Goal: Information Seeking & Learning: Learn about a topic

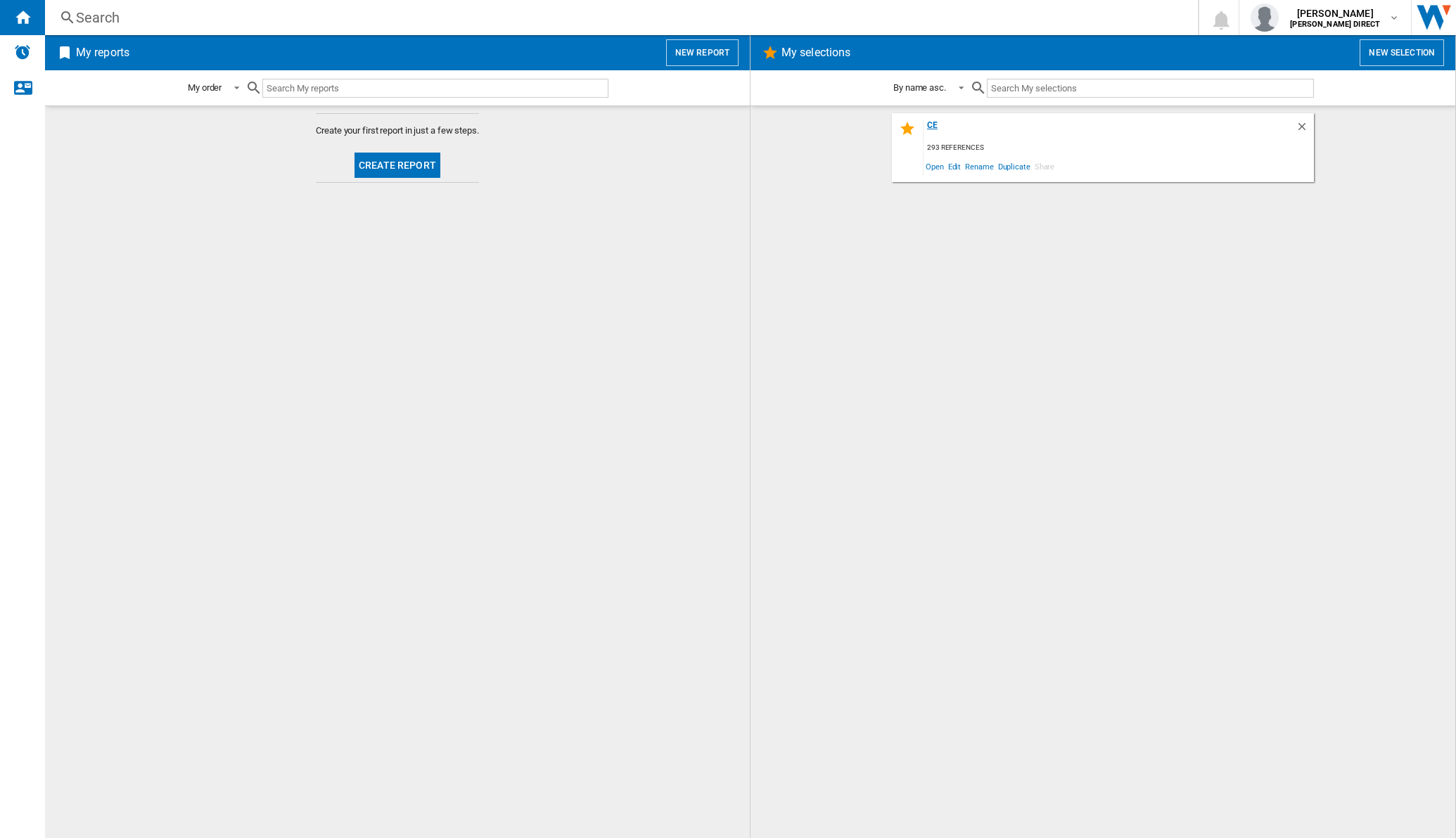
click at [936, 127] on div "CE" at bounding box center [1109, 130] width 372 height 19
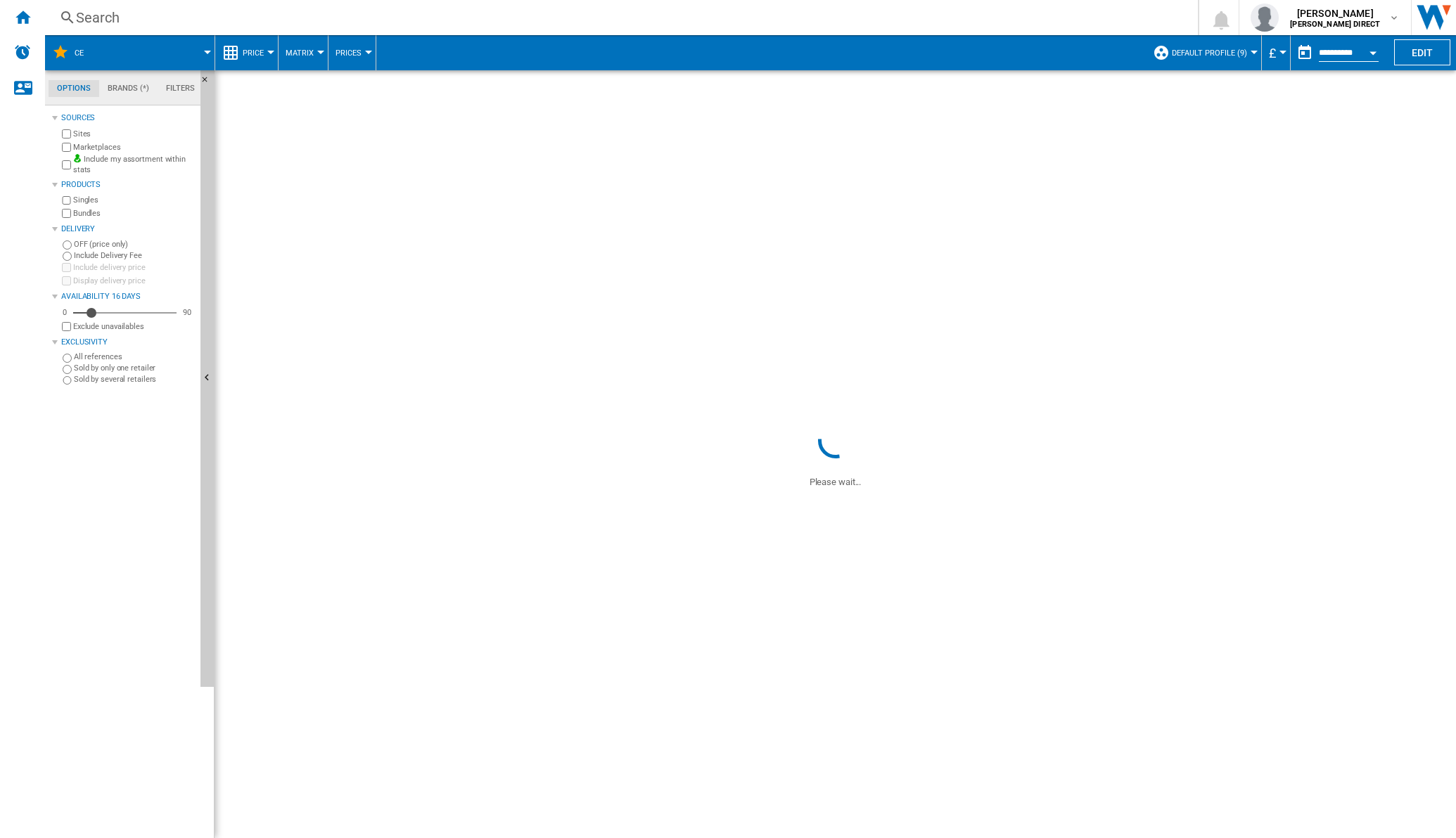
click at [310, 52] on span "Matrix" at bounding box center [300, 53] width 28 height 9
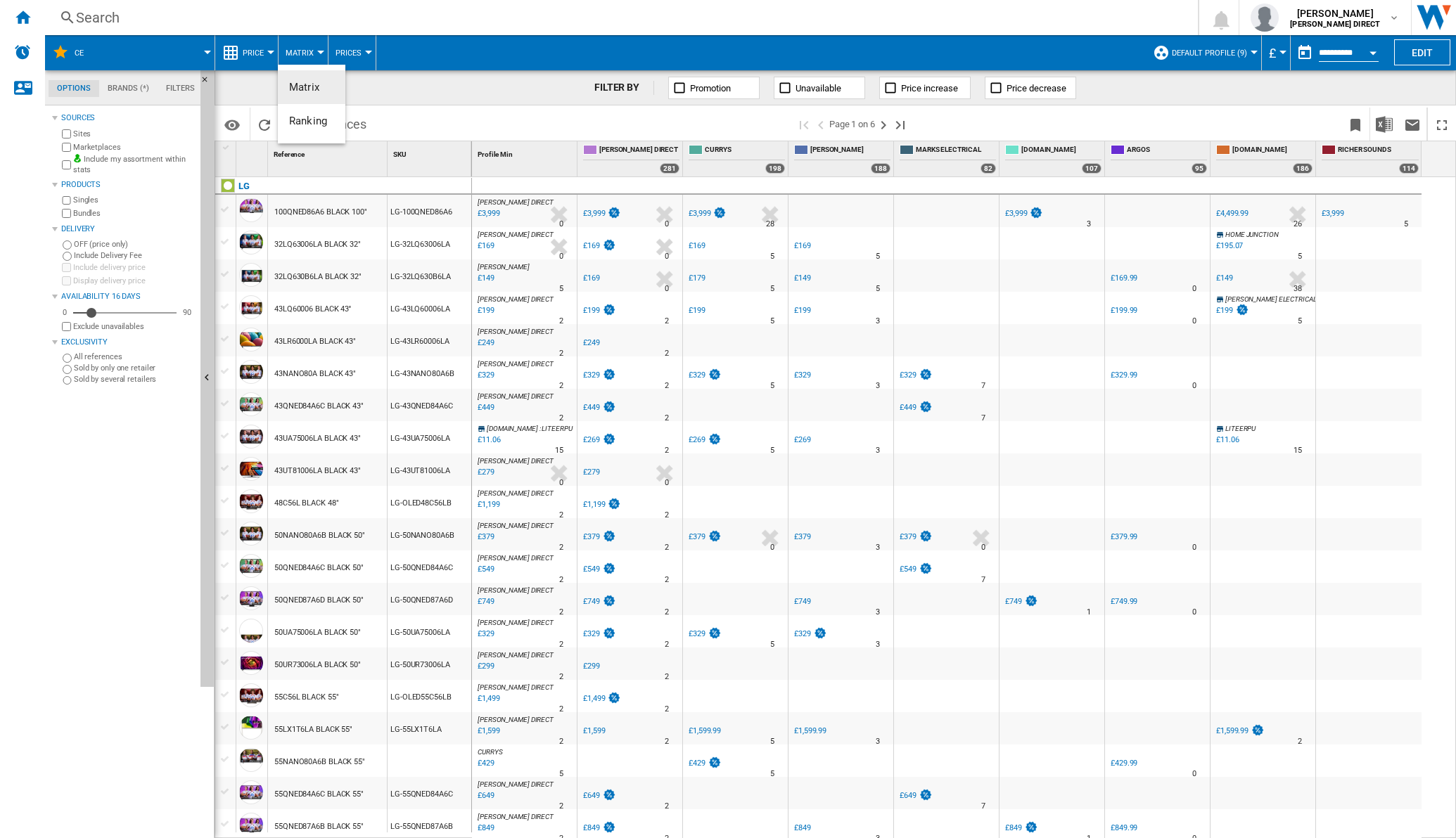
click at [292, 132] on body "In order to access Insight, please log out and log in again OK NEW Search Searc…" at bounding box center [728, 419] width 1456 height 838
click at [298, 123] on span "Ranking" at bounding box center [308, 121] width 38 height 13
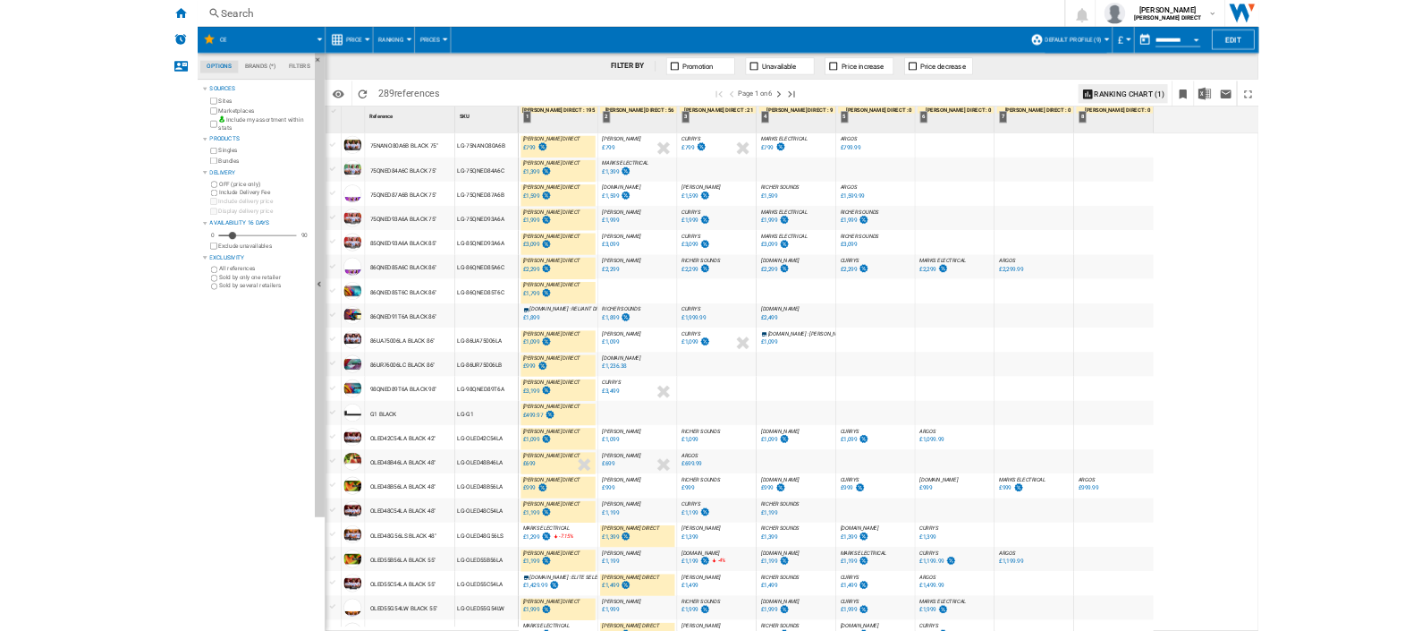
scroll to position [1235, 0]
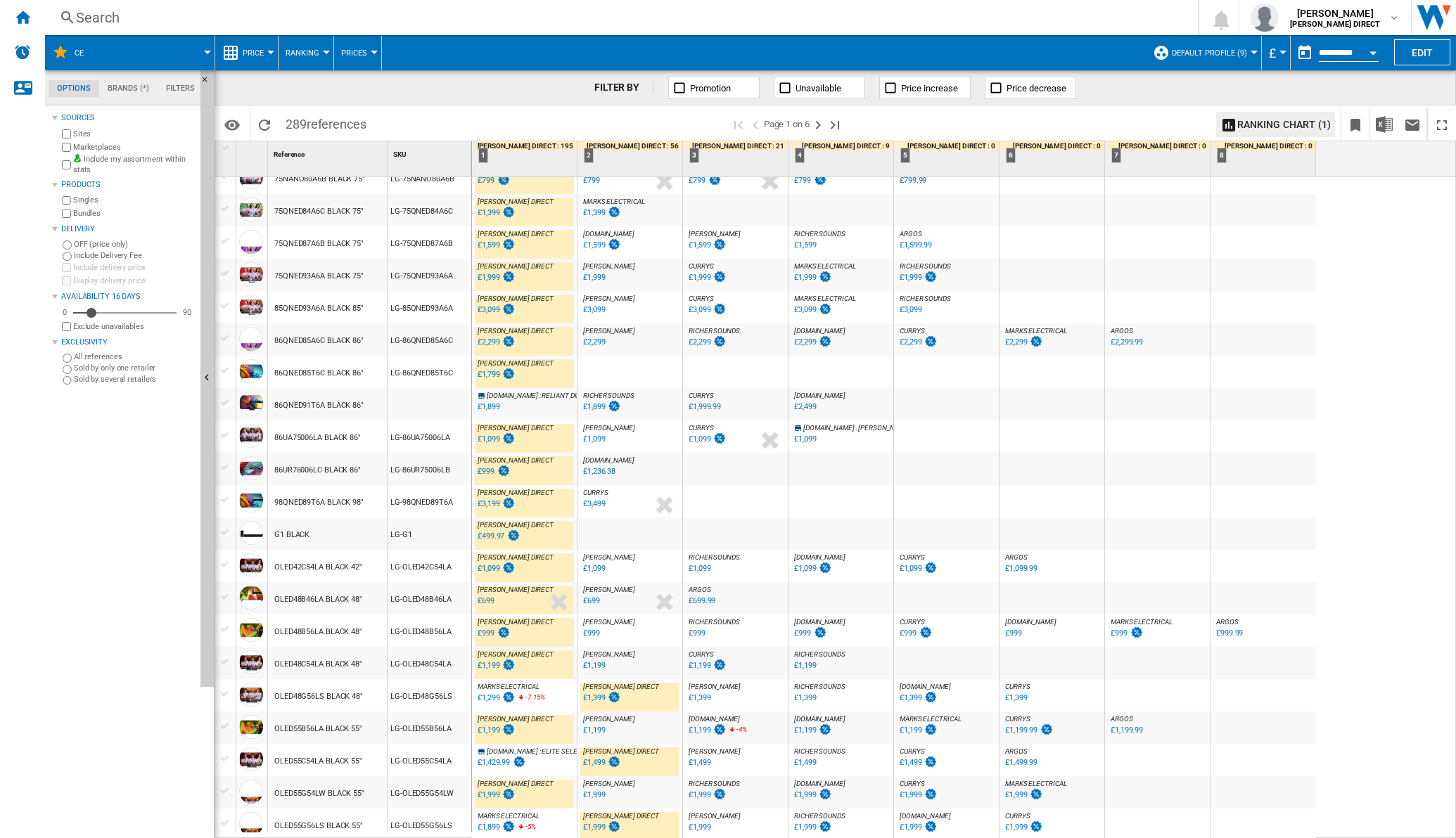
click at [490, 494] on div "£1,199" at bounding box center [488, 666] width 22 height 9
click at [489, 494] on div "£1,299" at bounding box center [495, 698] width 40 height 14
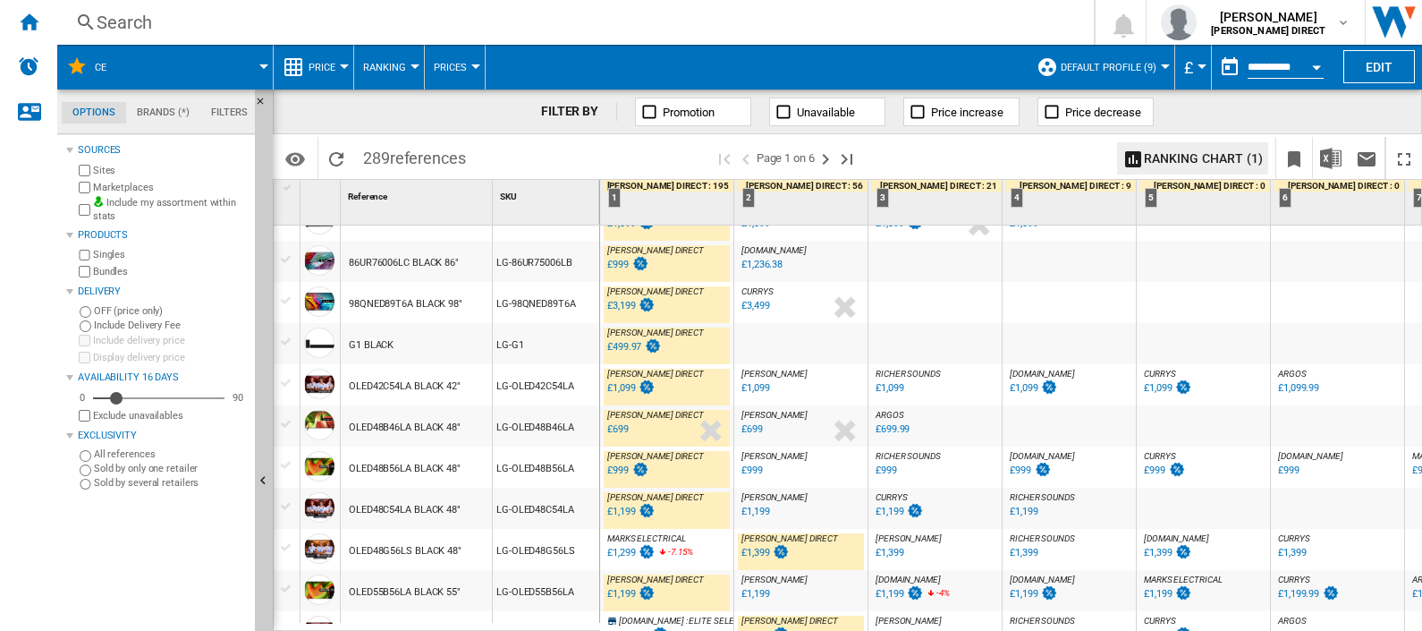
scroll to position [1681, 0]
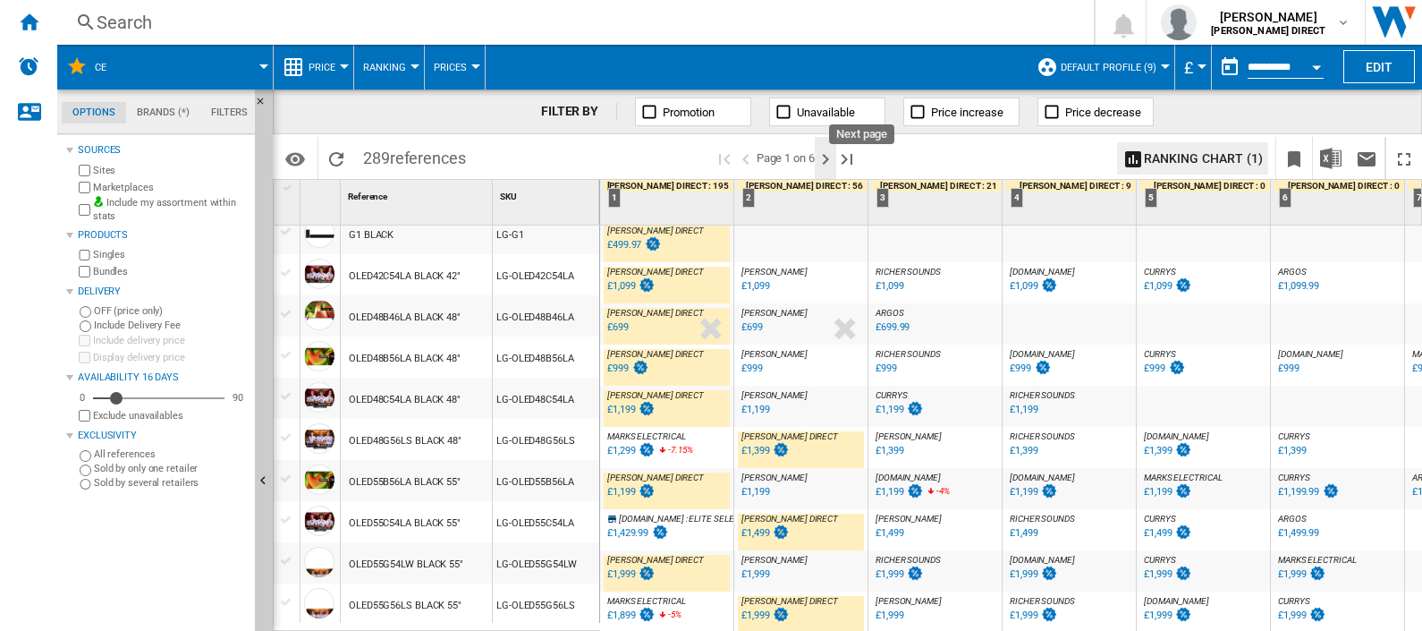
click at [832, 154] on ng-md-icon "Next page" at bounding box center [825, 158] width 21 height 21
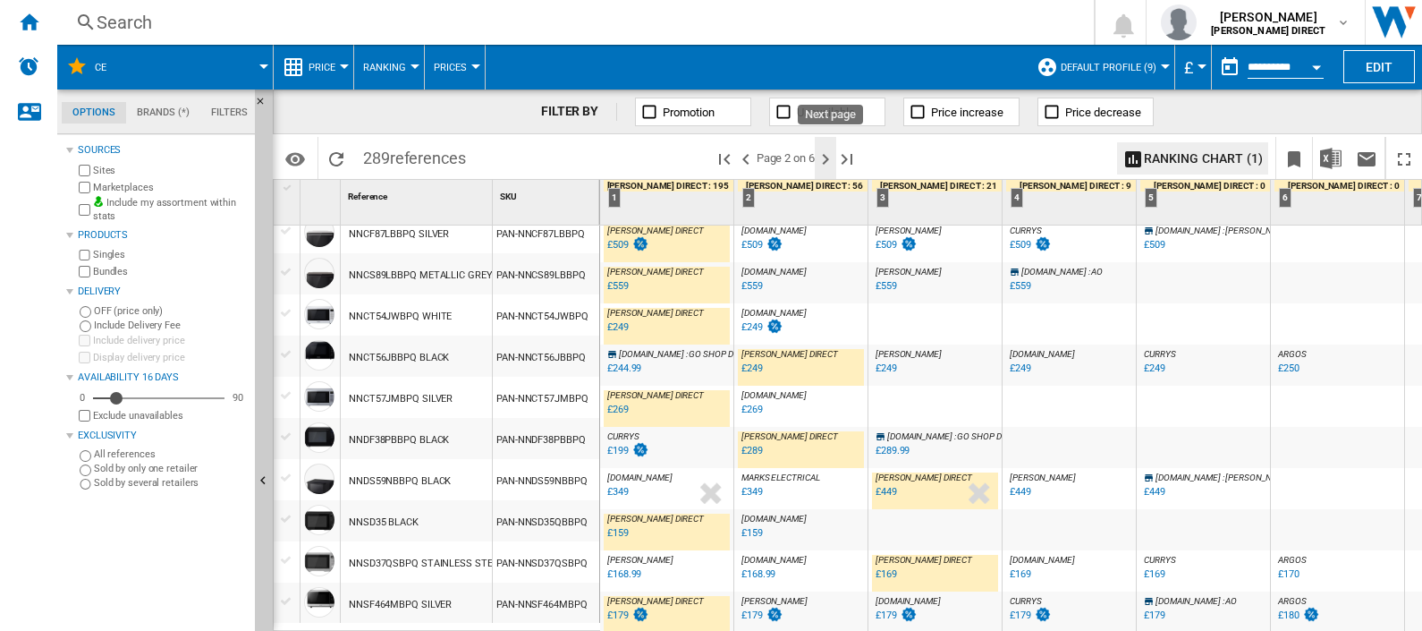
click at [830, 163] on ng-md-icon "Next page" at bounding box center [825, 158] width 21 height 21
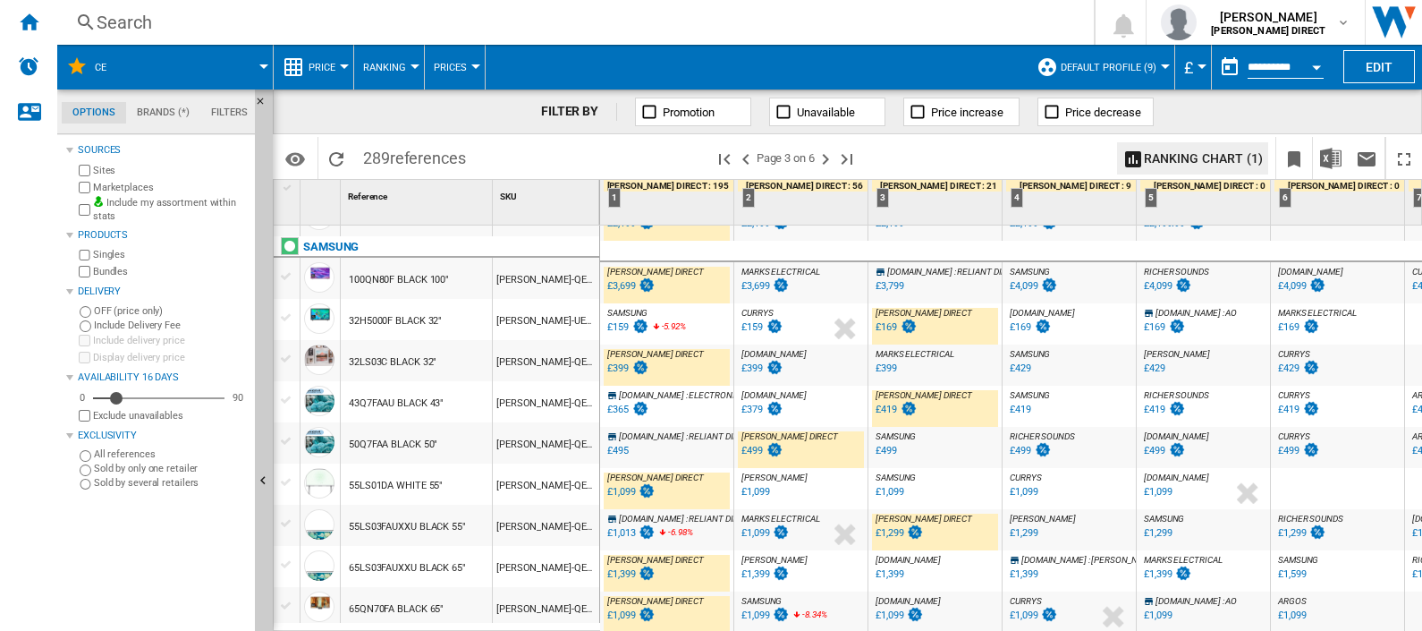
scroll to position [1703, 0]
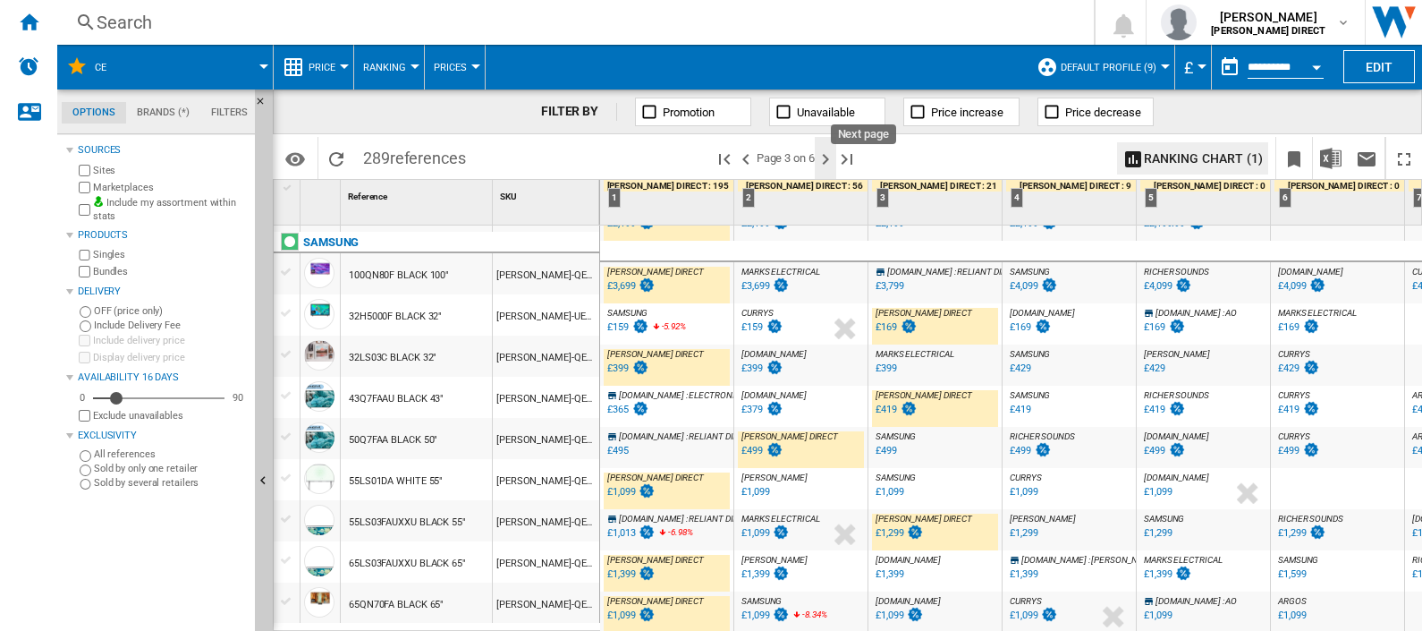
click at [829, 158] on ng-md-icon "Next page" at bounding box center [825, 158] width 21 height 21
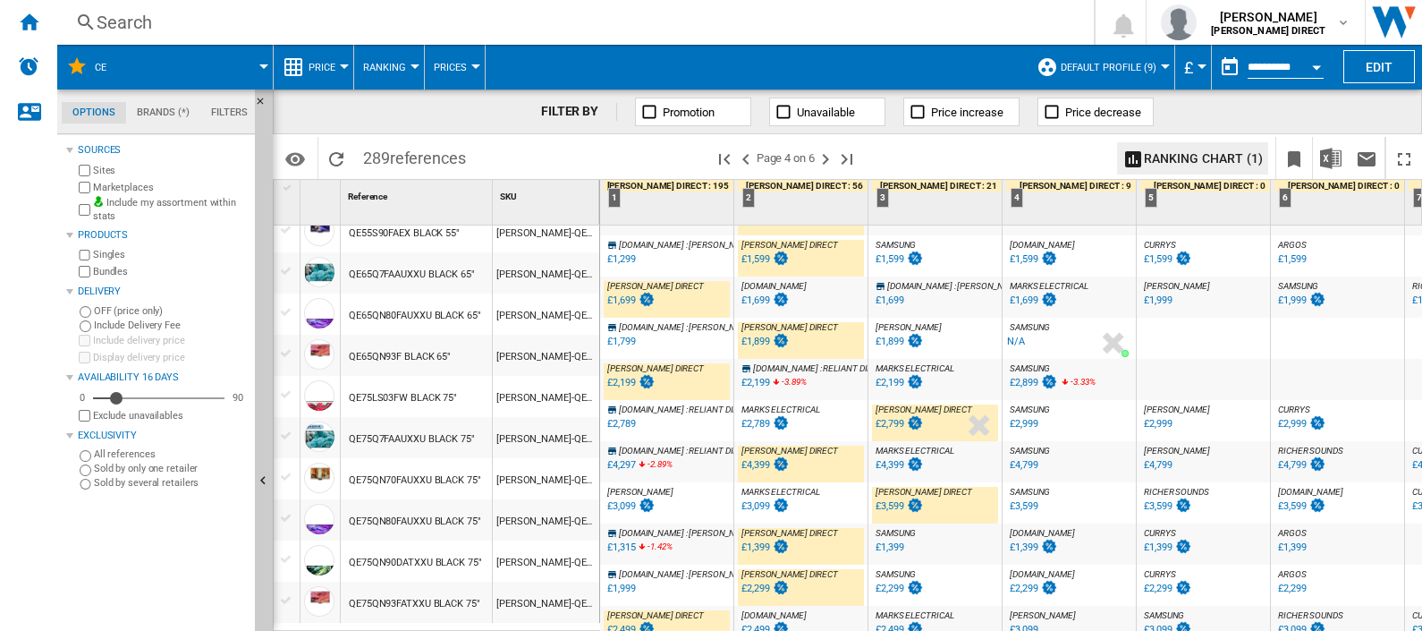
scroll to position [1565, 0]
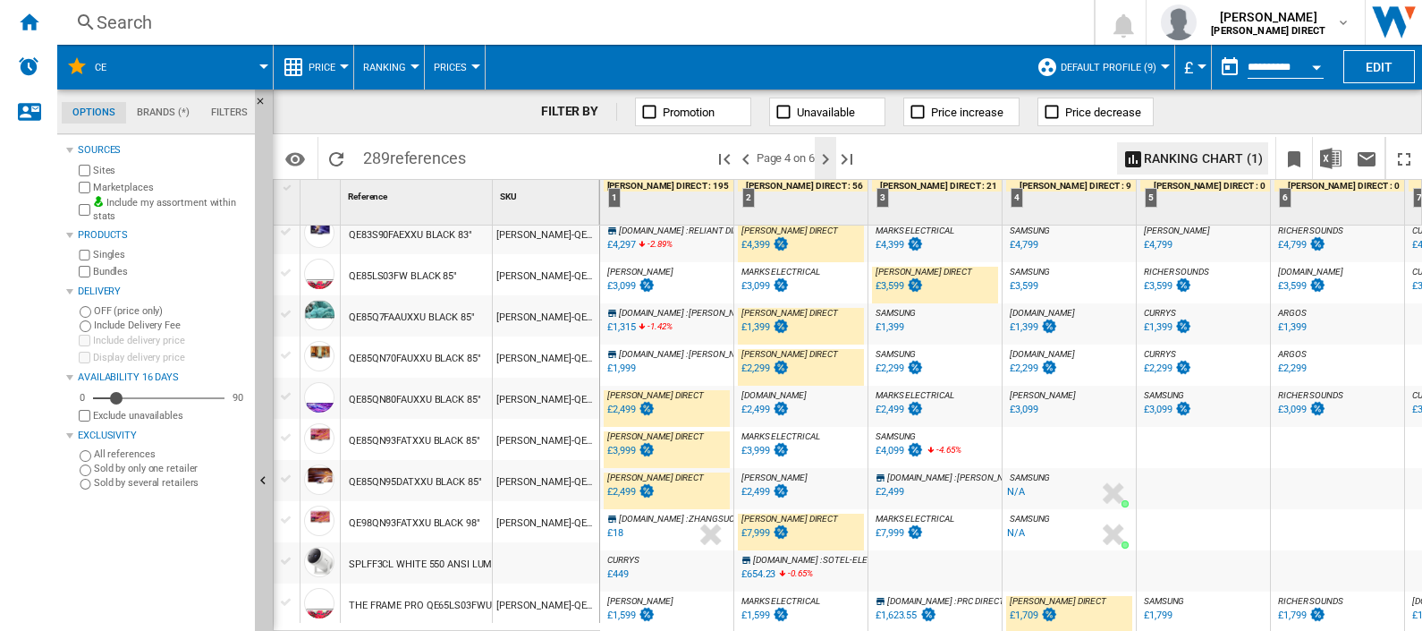
click at [833, 162] on ng-md-icon "Next page" at bounding box center [825, 158] width 21 height 21
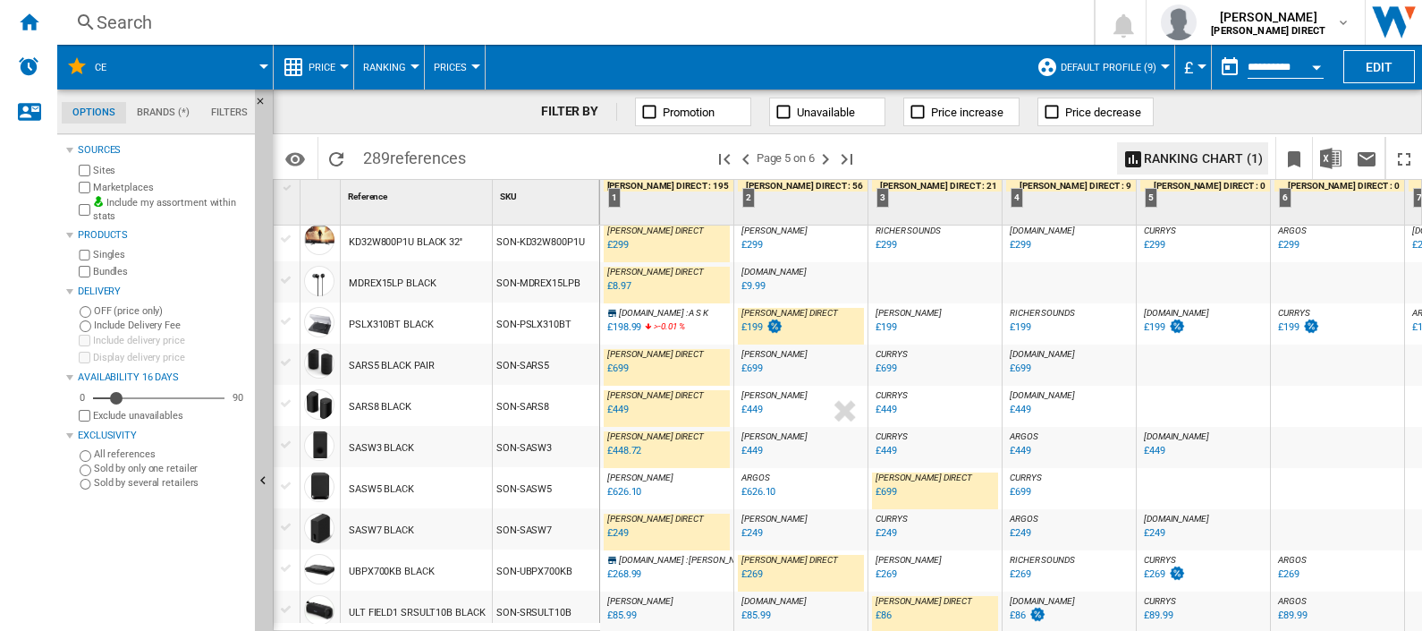
scroll to position [1703, 0]
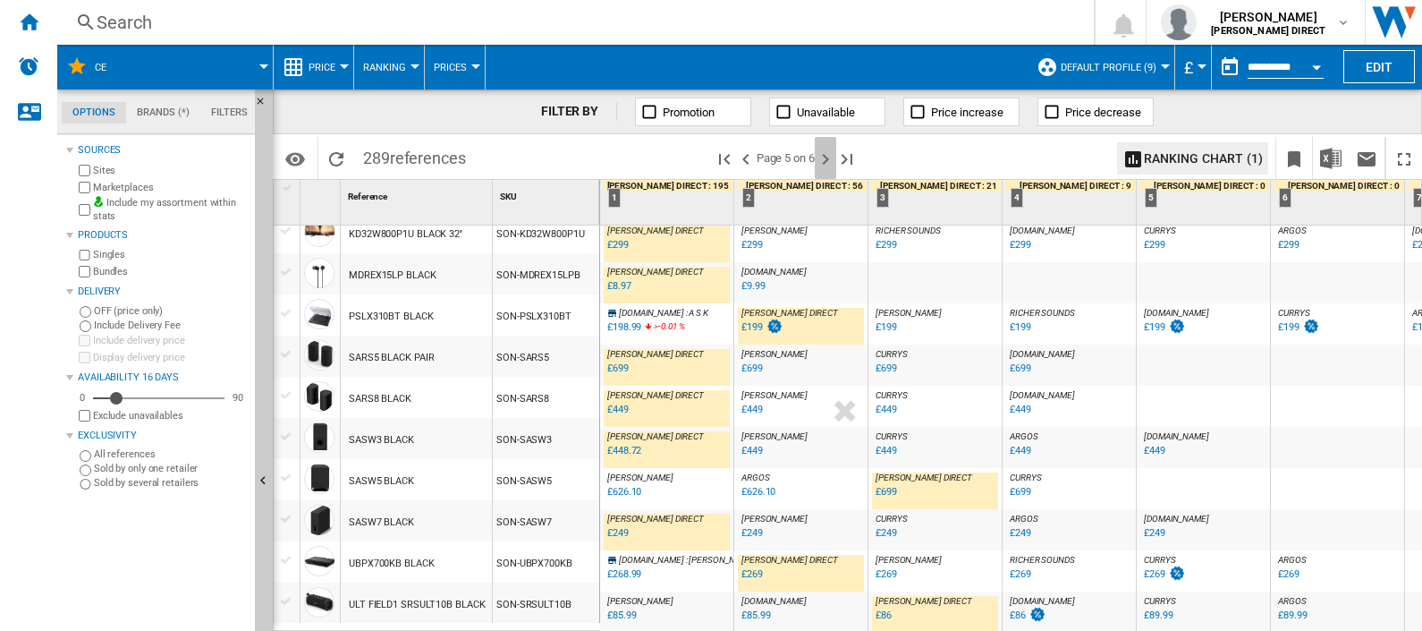
click at [832, 157] on ng-md-icon "Next page" at bounding box center [825, 158] width 21 height 21
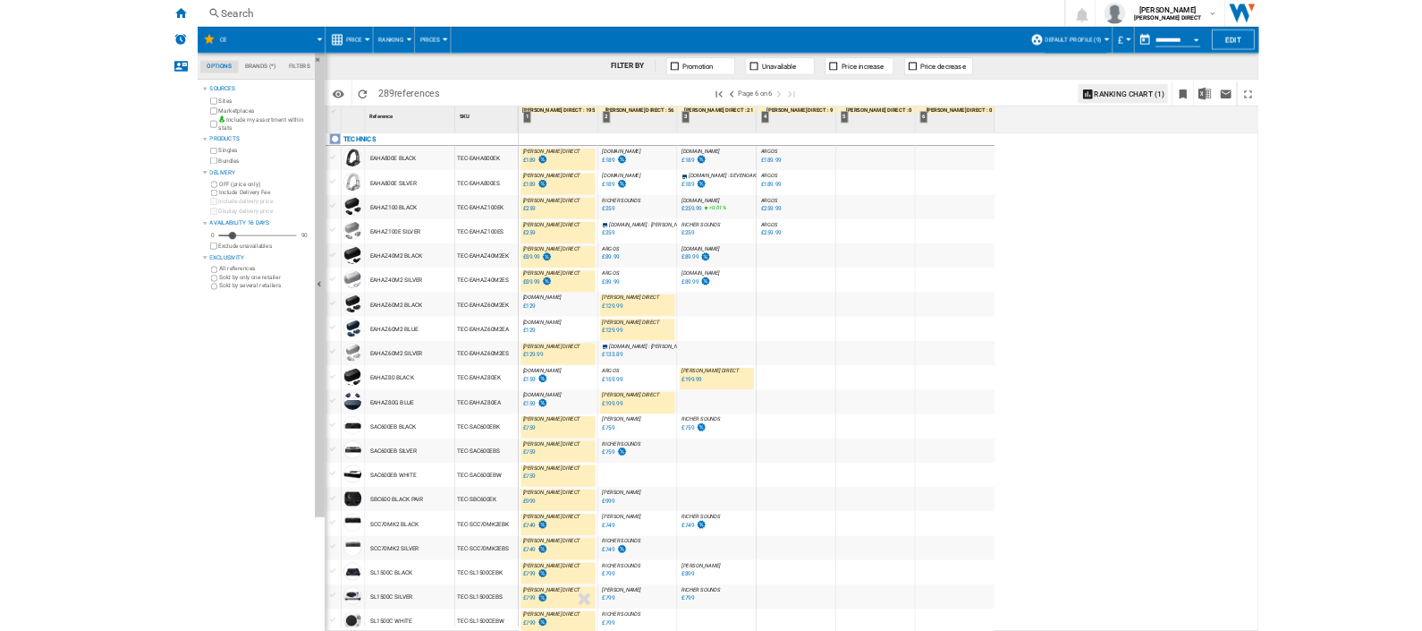
scroll to position [807, 0]
